Goal: Complete application form

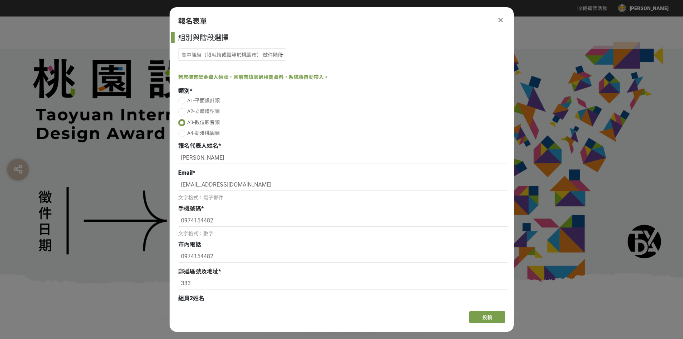
select select "185193:185426"
select select "市立[GEOGRAPHIC_DATA]高中"
select select "校園講座 / 老師系上推薦"
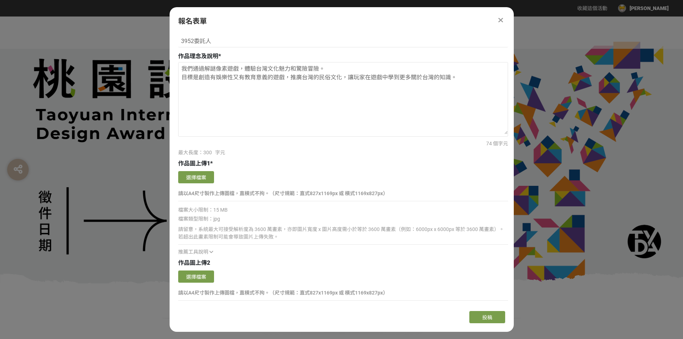
click at [506, 21] on div "報名表單" at bounding box center [342, 21] width 344 height 11
click at [503, 21] on icon at bounding box center [501, 20] width 5 height 7
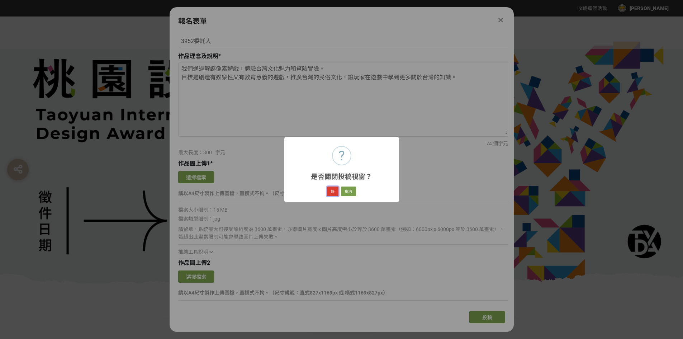
click at [336, 193] on button "好" at bounding box center [332, 192] width 11 height 10
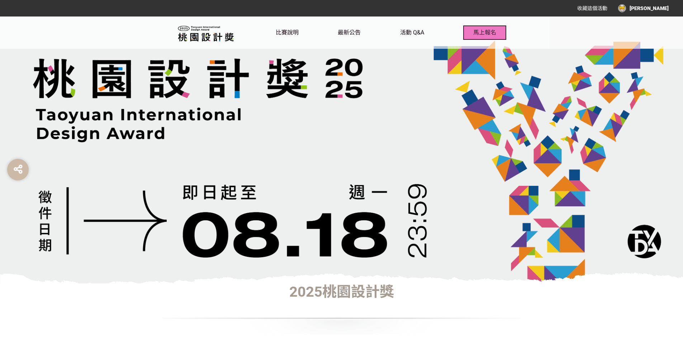
click at [482, 33] on span "馬上報名" at bounding box center [485, 32] width 23 height 7
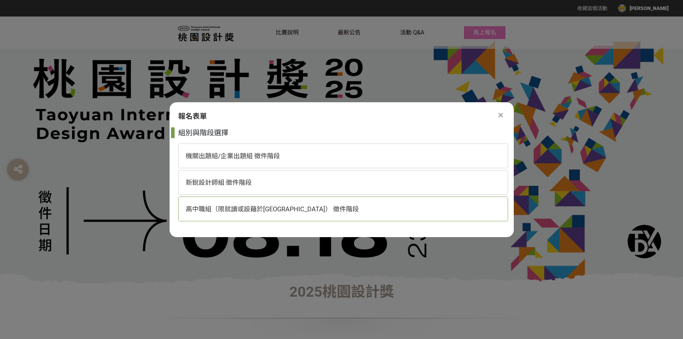
click at [311, 204] on div "高中職組（限就讀或設籍於[GEOGRAPHIC_DATA]） 徵件階段" at bounding box center [343, 209] width 330 height 25
select select "185193:185426"
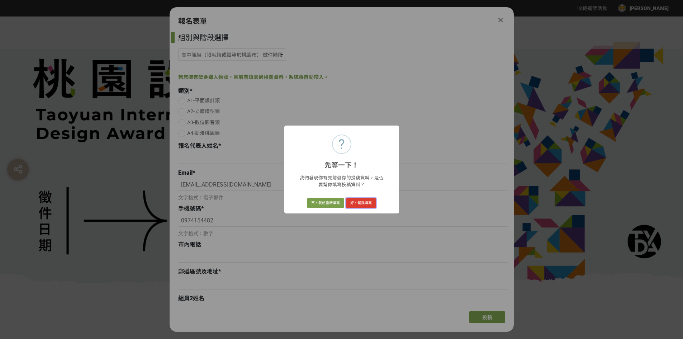
click at [366, 201] on button "好，幫我填寫" at bounding box center [361, 203] width 29 height 10
radio input "true"
type input "[PERSON_NAME]"
type input "0974154482"
type input "333"
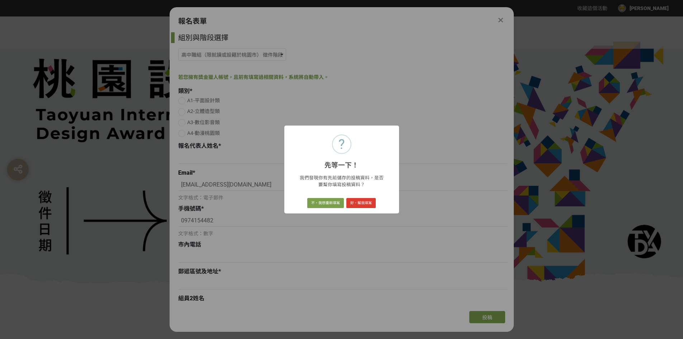
type input "[PERSON_NAME]"
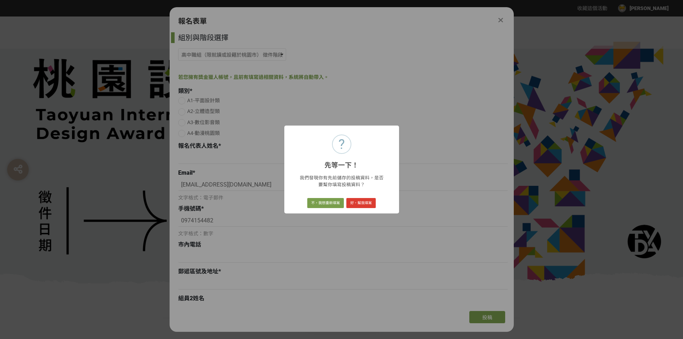
type input "[PERSON_NAME]"
select select "市立[GEOGRAPHIC_DATA]高中"
type input "廣告設計科"
type input "3952委託人"
type textarea "我們通過解謎像素遊戲，體驗台灣文化魅力和驚險冒險。 目標是創造有娛樂性又有教育意義的遊戲，推廣台灣的民俗文化，讓玩家在遊戲中學到更多關於台灣的知識。"
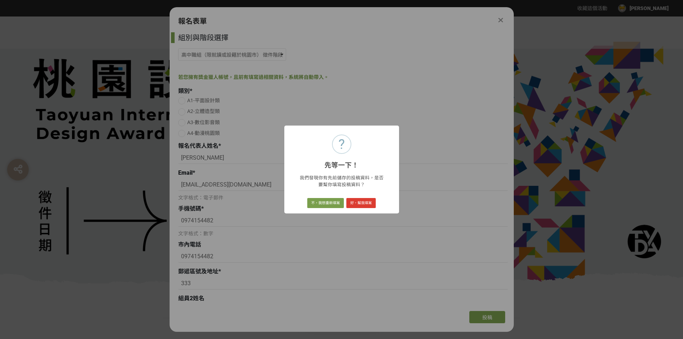
select select "校園講座 / 老師系上推薦"
checkbox input "true"
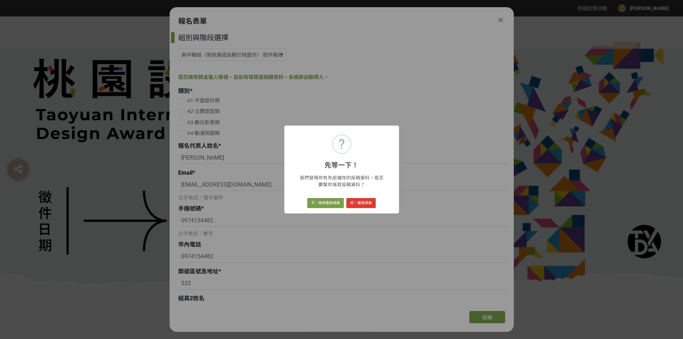
checkbox input "true"
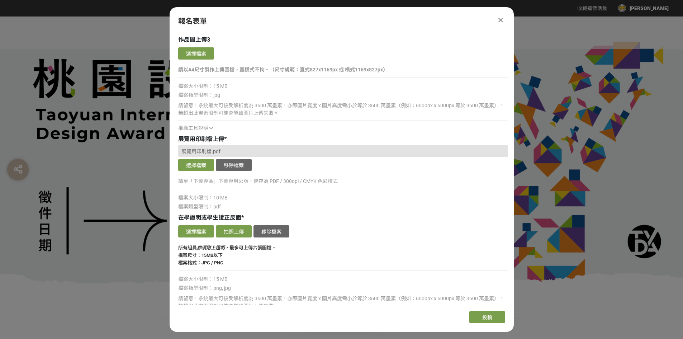
scroll to position [933, 0]
click at [200, 229] on button "選擇檔案" at bounding box center [196, 231] width 36 height 12
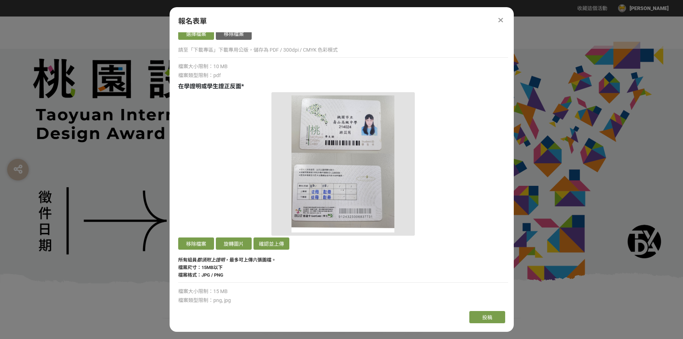
scroll to position [1076, 0]
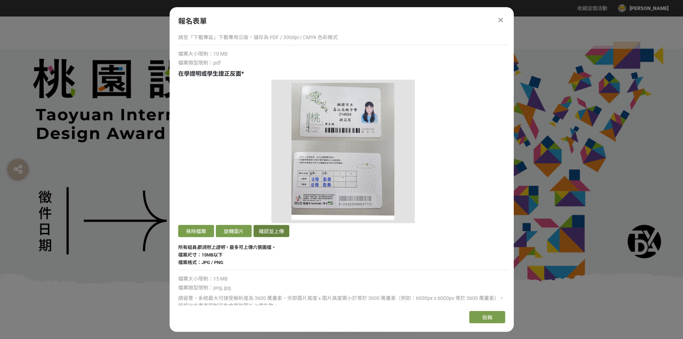
click at [276, 235] on button "確認並上傳" at bounding box center [272, 231] width 36 height 12
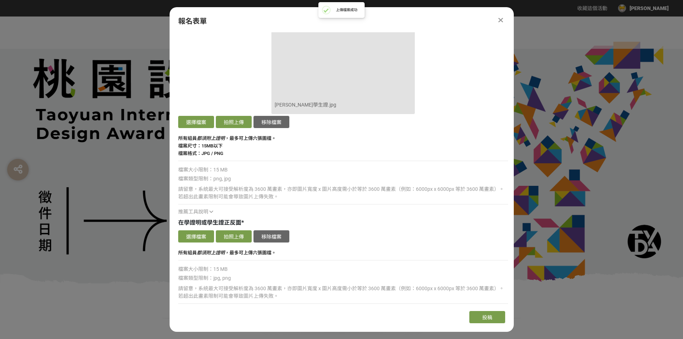
scroll to position [1220, 0]
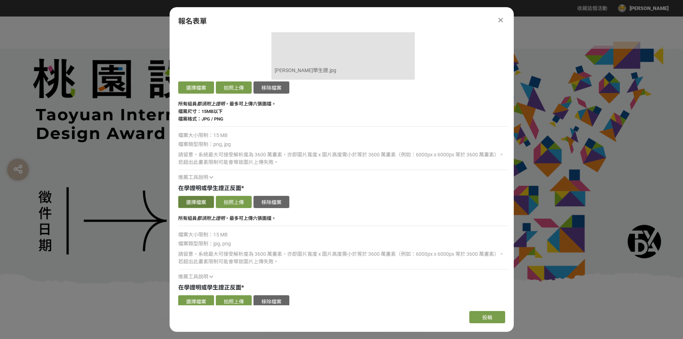
click at [202, 201] on button "選擇檔案" at bounding box center [196, 202] width 36 height 12
click at [498, 21] on div at bounding box center [501, 20] width 9 height 9
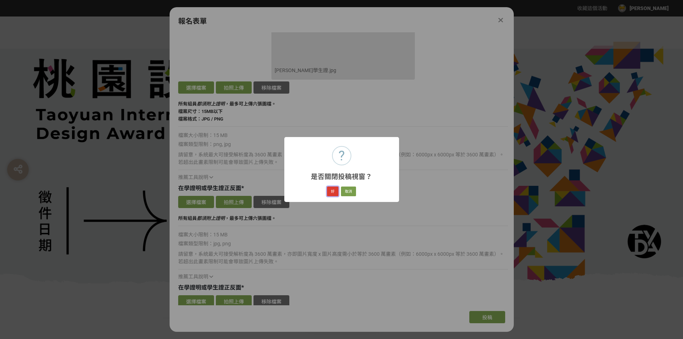
click at [336, 191] on button "好" at bounding box center [332, 192] width 11 height 10
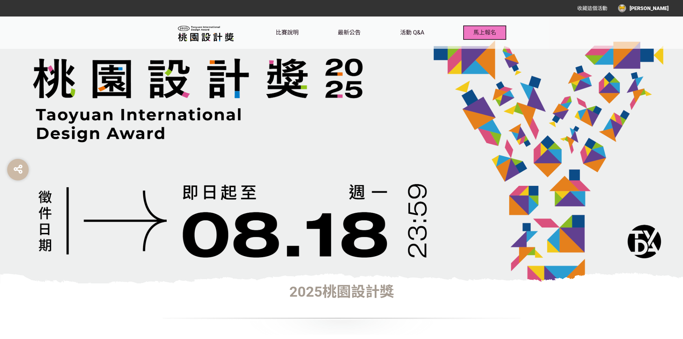
click at [473, 33] on button "馬上報名" at bounding box center [485, 32] width 43 height 14
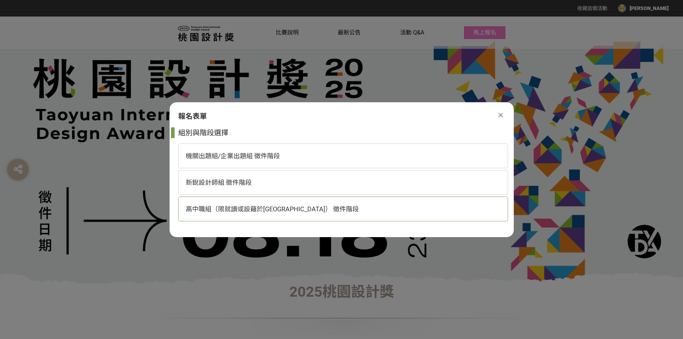
click at [281, 213] on div "高中職組（限就讀或設籍於[GEOGRAPHIC_DATA]） 徵件階段" at bounding box center [343, 209] width 330 height 25
select select "185193:185426"
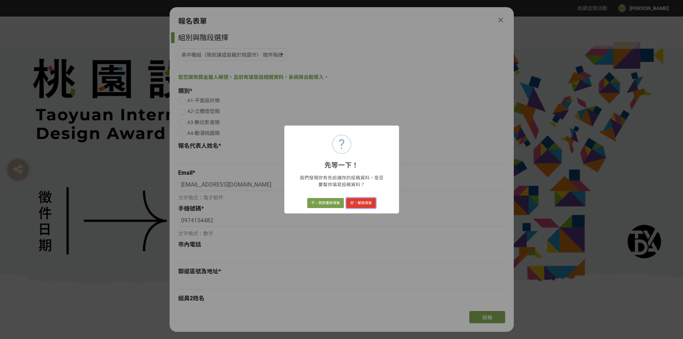
click at [358, 202] on button "好，幫我填寫" at bounding box center [361, 203] width 29 height 10
radio input "true"
type input "[PERSON_NAME]"
type input "0974154482"
type input "333"
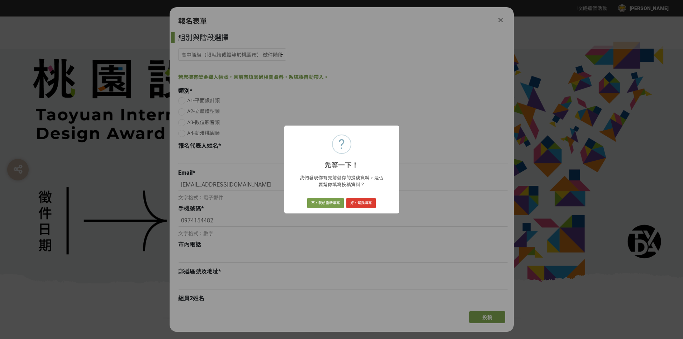
type input "[PERSON_NAME]"
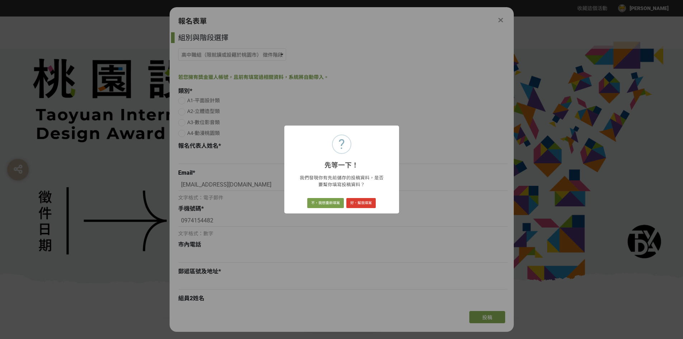
type input "[PERSON_NAME]"
select select "市立[GEOGRAPHIC_DATA]高中"
type input "廣告設計科"
type input "3952委託人"
type textarea "我們通過解謎像素遊戲，體驗台灣文化魅力和驚險冒險。 目標是創造有娛樂性又有教育意義的遊戲，推廣台灣的民俗文化，讓玩家在遊戲中學到更多關於台灣的知識。"
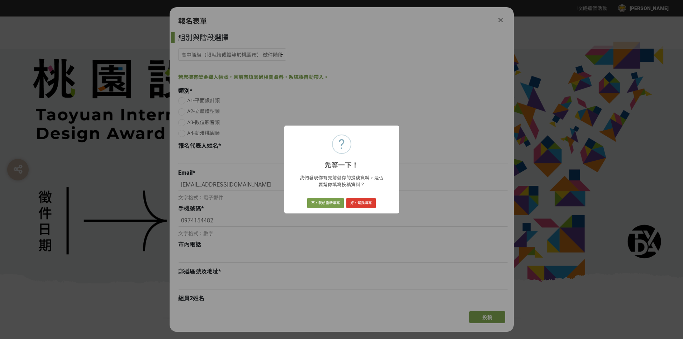
select select "校園講座 / 老師系上推薦"
checkbox input "true"
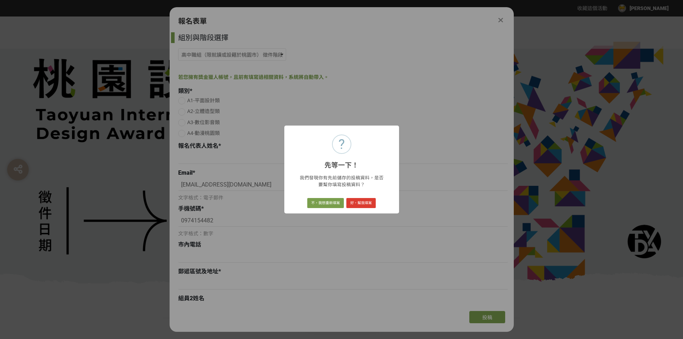
checkbox input "true"
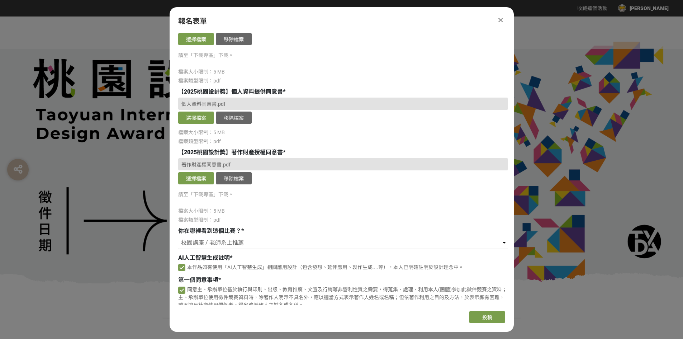
scroll to position [1683, 0]
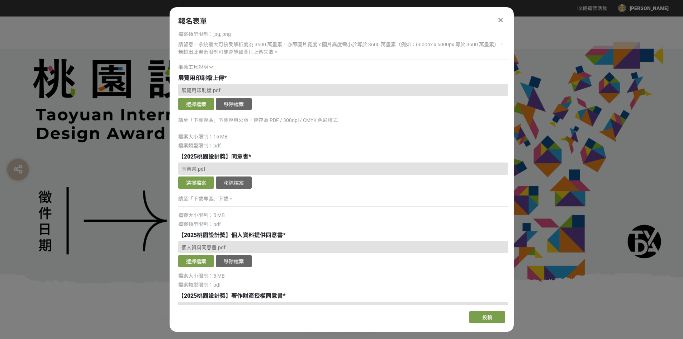
click at [506, 17] on div "報名表單" at bounding box center [342, 21] width 344 height 11
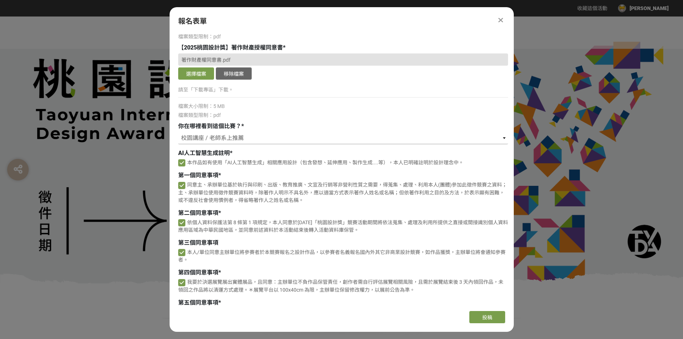
scroll to position [1970, 0]
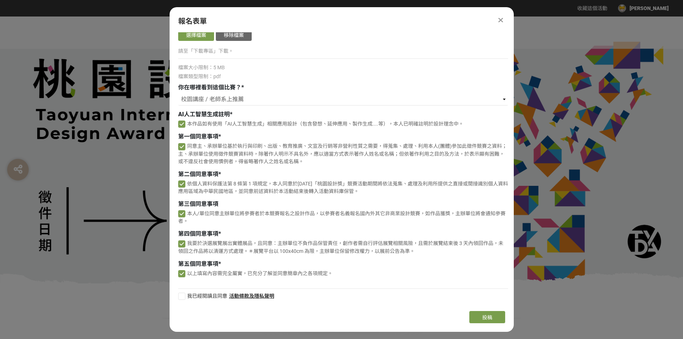
click at [500, 21] on icon at bounding box center [501, 20] width 5 height 7
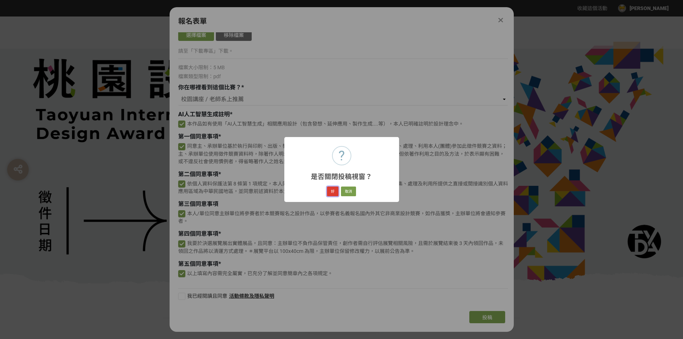
click at [329, 192] on button "好" at bounding box center [332, 192] width 11 height 10
